Goal: Information Seeking & Learning: Learn about a topic

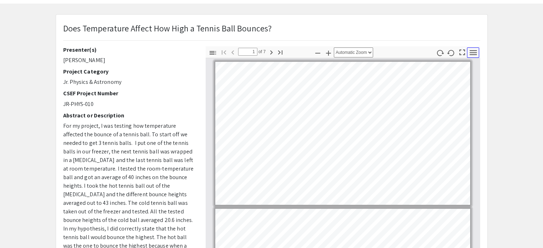
click at [471, 51] on icon "button" at bounding box center [473, 53] width 10 height 10
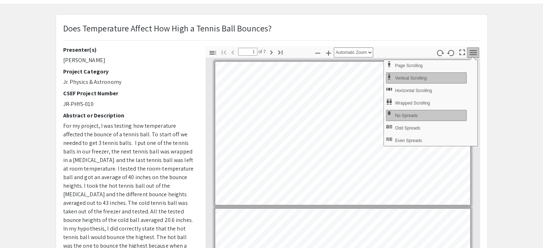
click at [471, 51] on icon "button" at bounding box center [473, 53] width 10 height 10
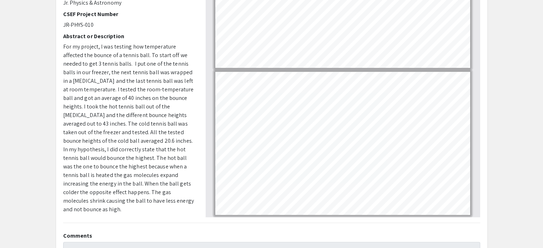
scroll to position [108, 0]
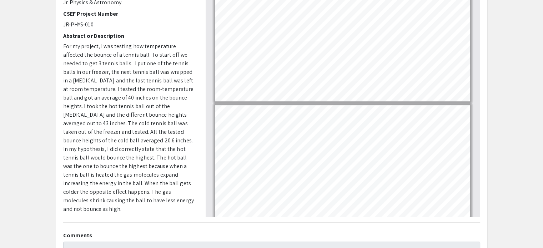
type input "3"
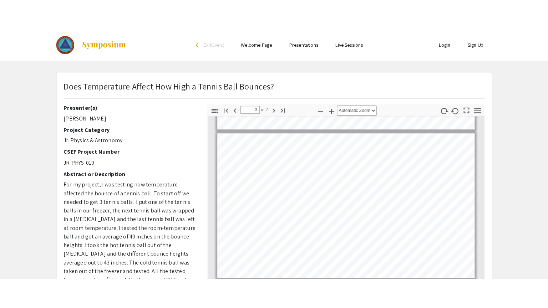
scroll to position [0, 0]
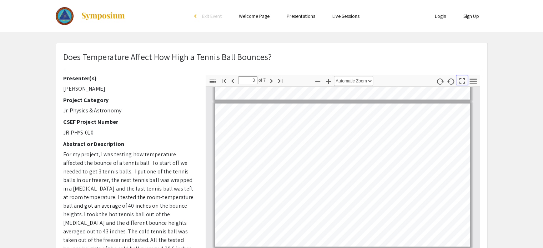
click at [461, 81] on icon "button" at bounding box center [462, 81] width 10 height 10
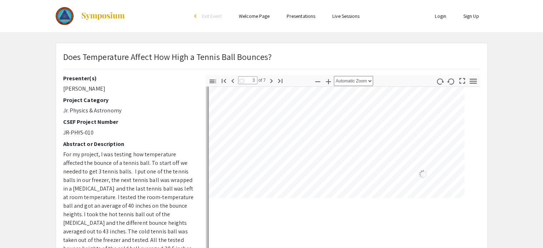
select select "page-fit"
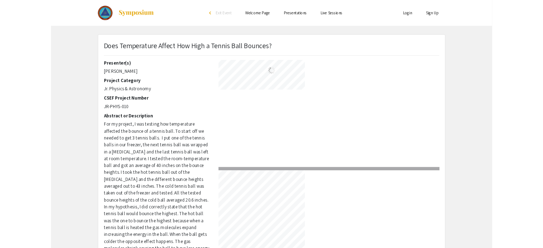
scroll to position [308, 0]
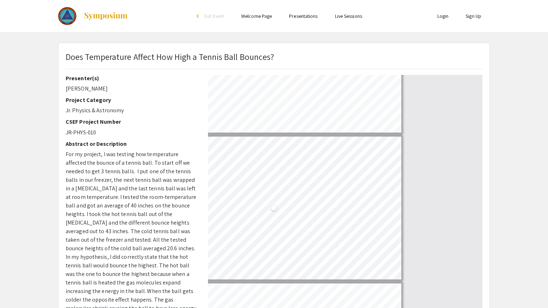
type input "3"
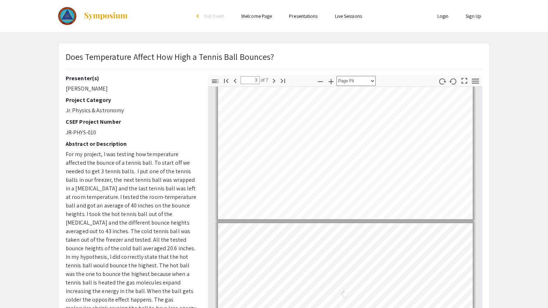
select select "auto"
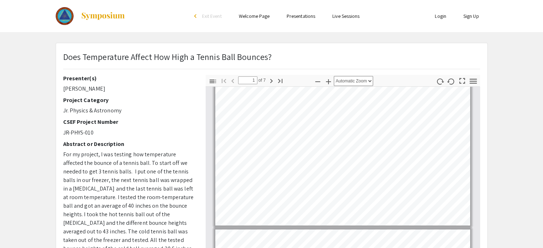
scroll to position [7, 0]
click at [213, 87] on pdf-toggle-sidebar "Toggle Sidebar" at bounding box center [212, 81] width 11 height 13
click at [213, 85] on button "Toggle Sidebar" at bounding box center [213, 81] width 12 height 10
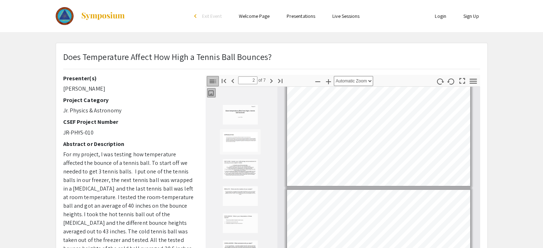
scroll to position [4, 0]
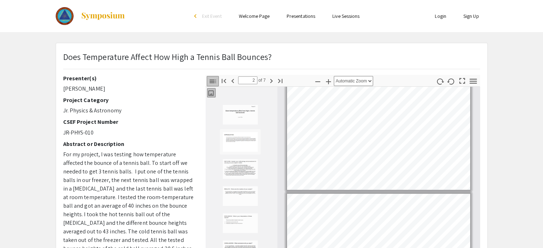
click at [236, 119] on img "Thumbnail of Page 1" at bounding box center [240, 115] width 36 height 20
click at [237, 137] on img "Thumbnail of Page 2" at bounding box center [240, 142] width 36 height 20
type input "3"
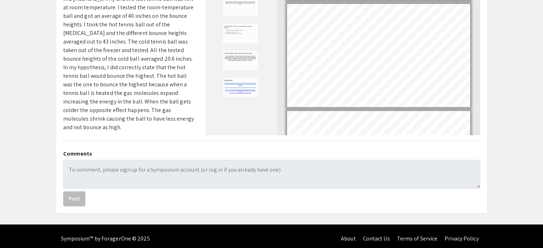
scroll to position [0, 0]
